Goal: Transaction & Acquisition: Purchase product/service

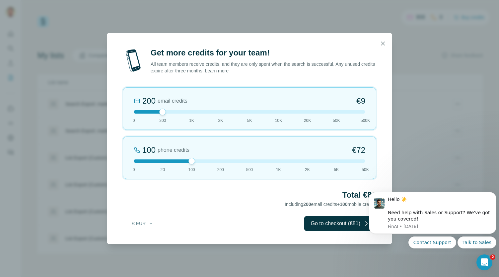
drag, startPoint x: 164, startPoint y: 162, endPoint x: 187, endPoint y: 163, distance: 23.2
click at [187, 163] on div "100 phone credits €[PHONE_NUMBER] 1K 2K 5K 50K" at bounding box center [249, 157] width 253 height 42
click at [382, 42] on icon "button" at bounding box center [383, 43] width 7 height 7
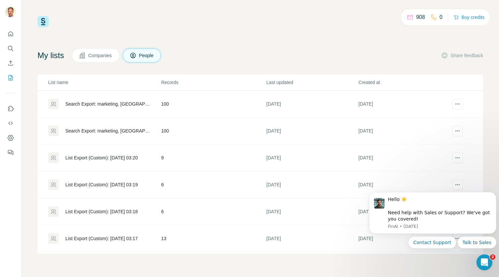
click at [107, 57] on span "Companies" at bounding box center [100, 55] width 24 height 7
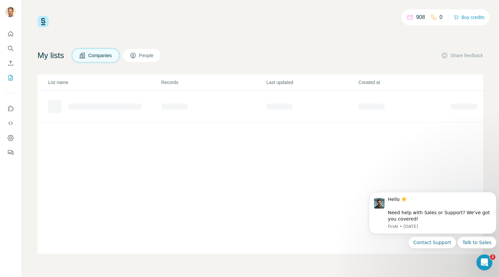
click at [98, 57] on span "Companies" at bounding box center [100, 55] width 24 height 7
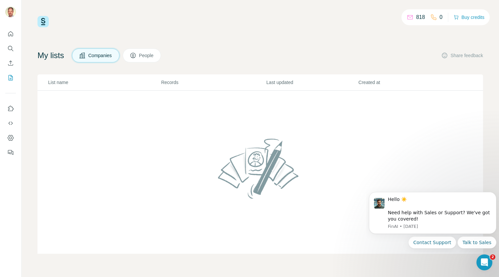
click at [146, 56] on span "People" at bounding box center [146, 55] width 15 height 7
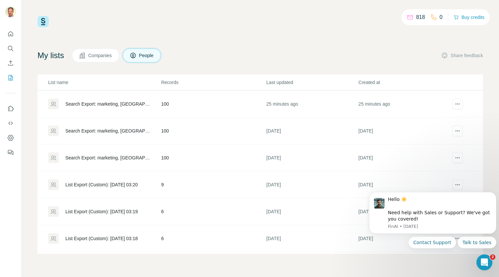
click at [91, 104] on div "Search Export: marketing, [GEOGRAPHIC_DATA], [GEOGRAPHIC_DATA], [GEOGRAPHIC_DAT…" at bounding box center [107, 104] width 85 height 7
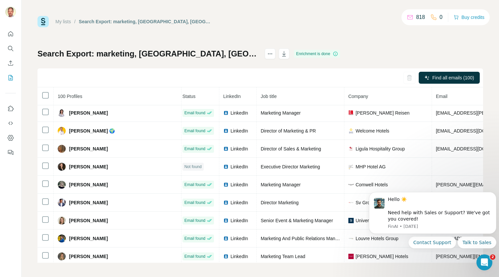
scroll to position [0, 3]
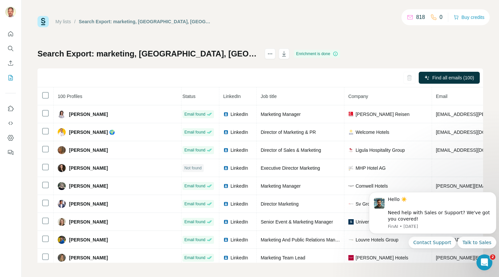
click at [63, 22] on link "My lists" at bounding box center [63, 21] width 16 height 5
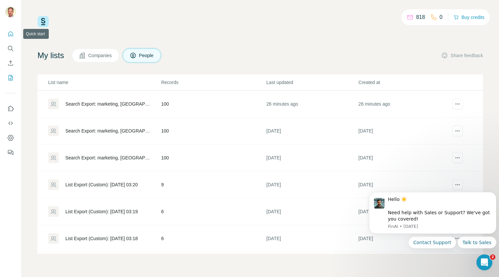
click at [10, 35] on icon "Quick start" at bounding box center [10, 34] width 7 height 7
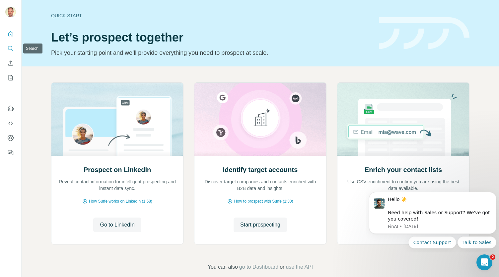
click at [9, 47] on icon "Search" at bounding box center [10, 48] width 7 height 7
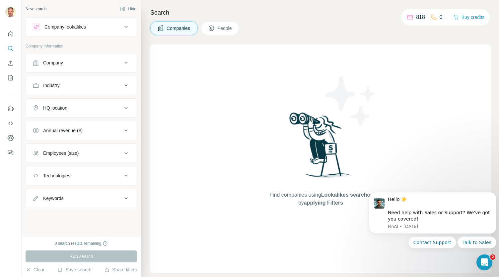
click at [416, 17] on p "818" at bounding box center [420, 17] width 9 height 8
click at [461, 19] on button "Buy credits" at bounding box center [469, 17] width 31 height 9
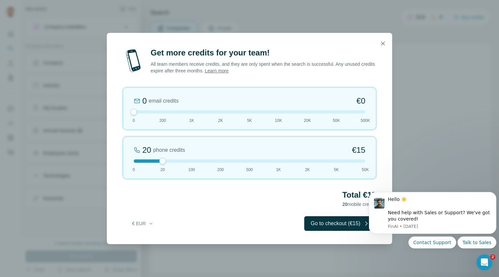
drag, startPoint x: 163, startPoint y: 114, endPoint x: 141, endPoint y: 115, distance: 21.6
click at [141, 115] on div "0 email credits €0 0 200 1K 2K 5K 10K 20K 50K 500K" at bounding box center [249, 108] width 253 height 42
click at [382, 43] on icon "button" at bounding box center [383, 43] width 7 height 7
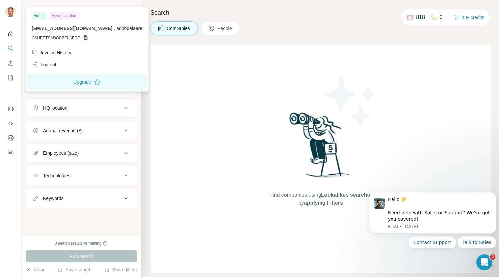
click at [7, 11] on img at bounding box center [10, 12] width 11 height 11
click at [74, 81] on button "Upgrade" at bounding box center [87, 82] width 120 height 16
